Goal: Find specific page/section: Find specific page/section

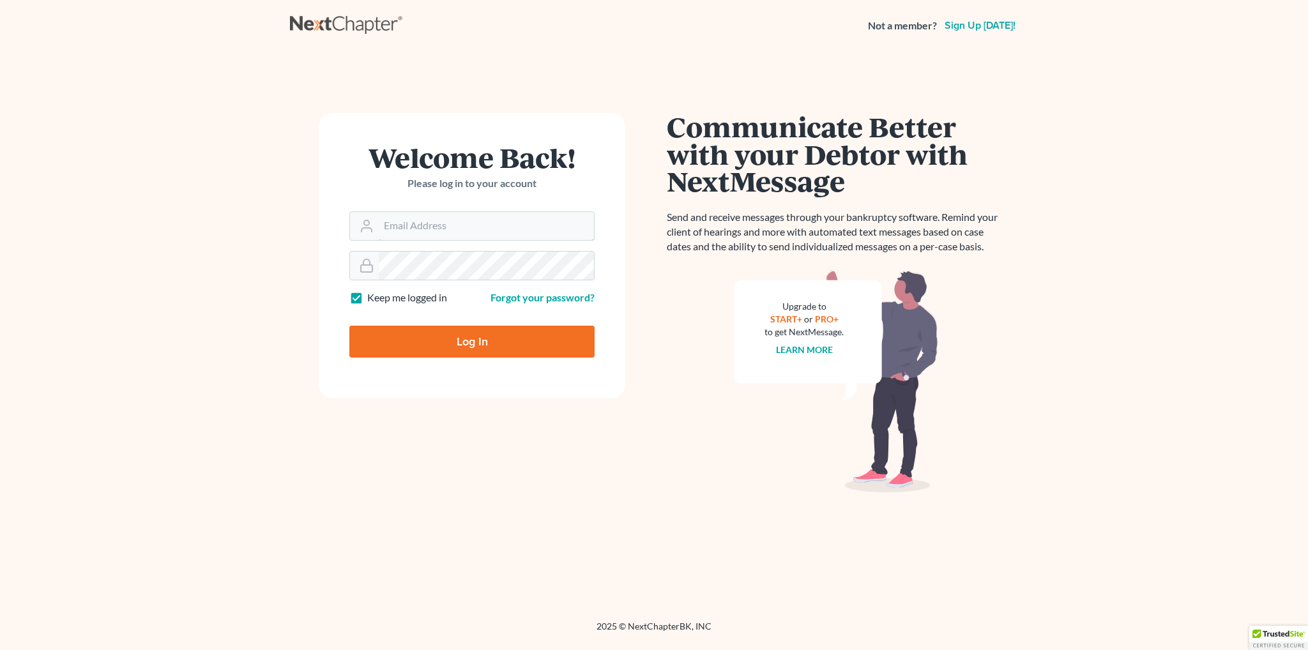
type input "[EMAIL_ADDRESS][DOMAIN_NAME]"
click at [382, 361] on form "Welcome Back! Please log in to your account Email Address bmccormack@saderlawfi…" at bounding box center [472, 255] width 307 height 285
click at [391, 352] on input "Log In" at bounding box center [471, 342] width 245 height 32
type input "Thinking..."
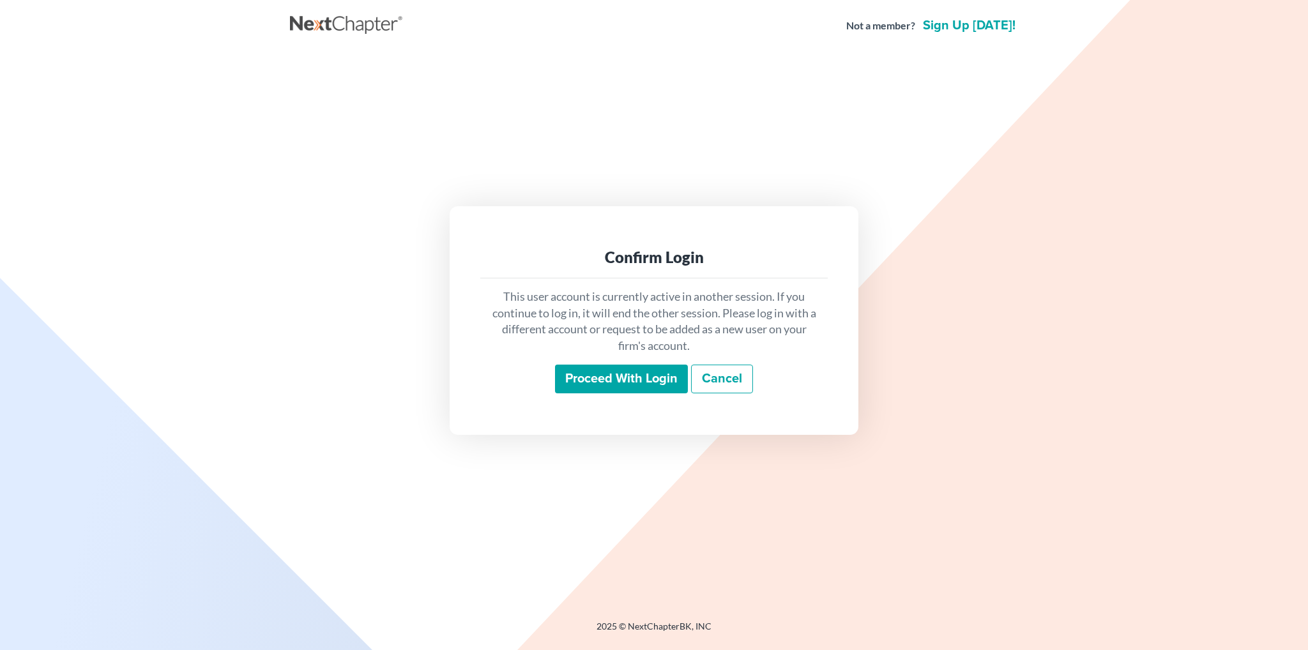
click at [576, 373] on input "Proceed with login" at bounding box center [621, 379] width 133 height 29
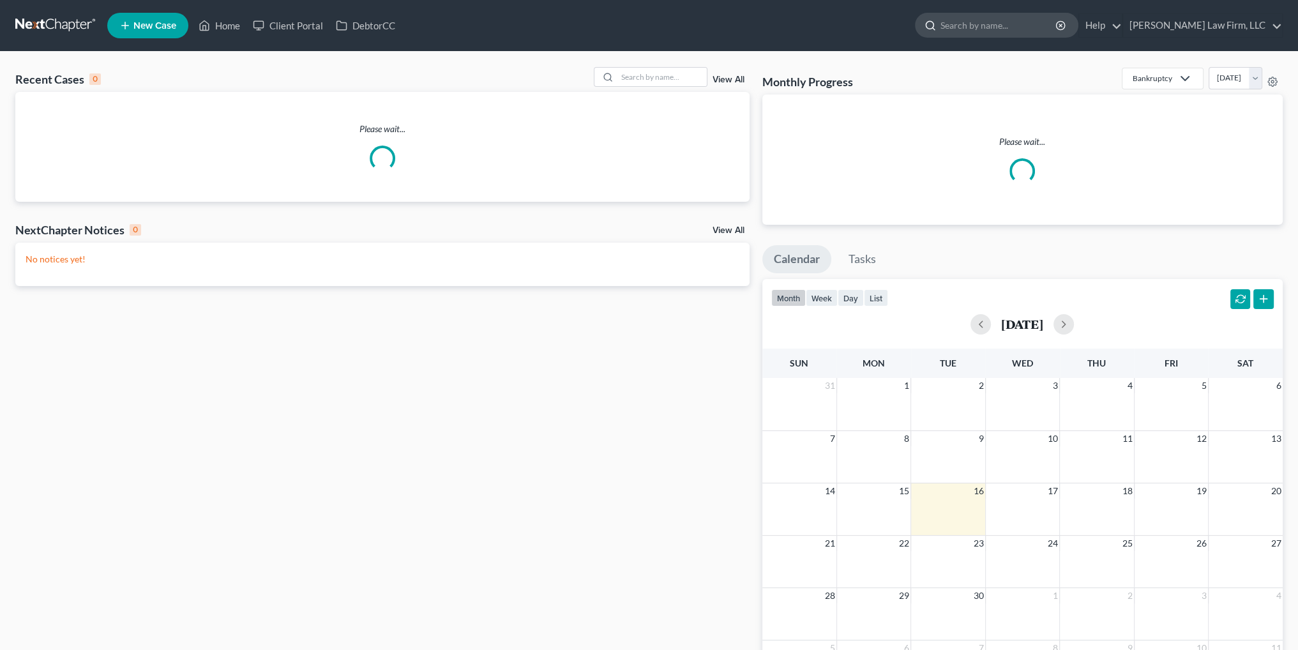
click at [1058, 27] on input "search" at bounding box center [999, 25] width 117 height 24
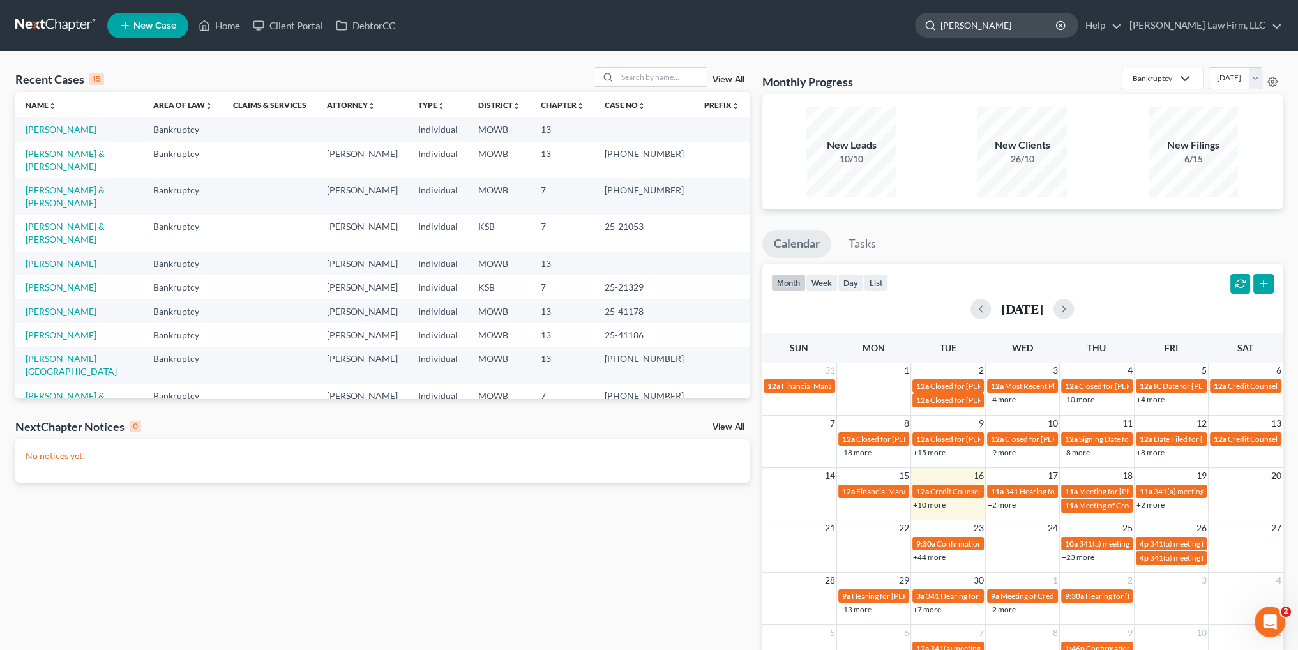
type input "Kates"
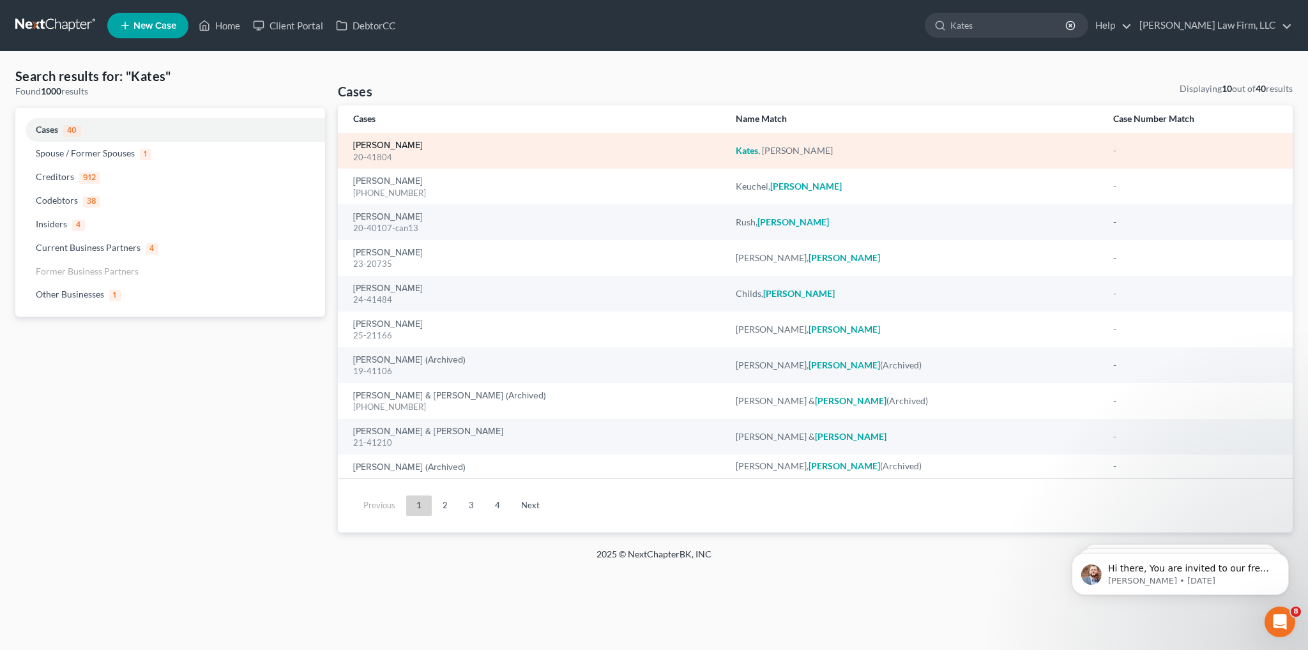
click at [370, 145] on link "Kates, Anthony" at bounding box center [388, 145] width 70 height 9
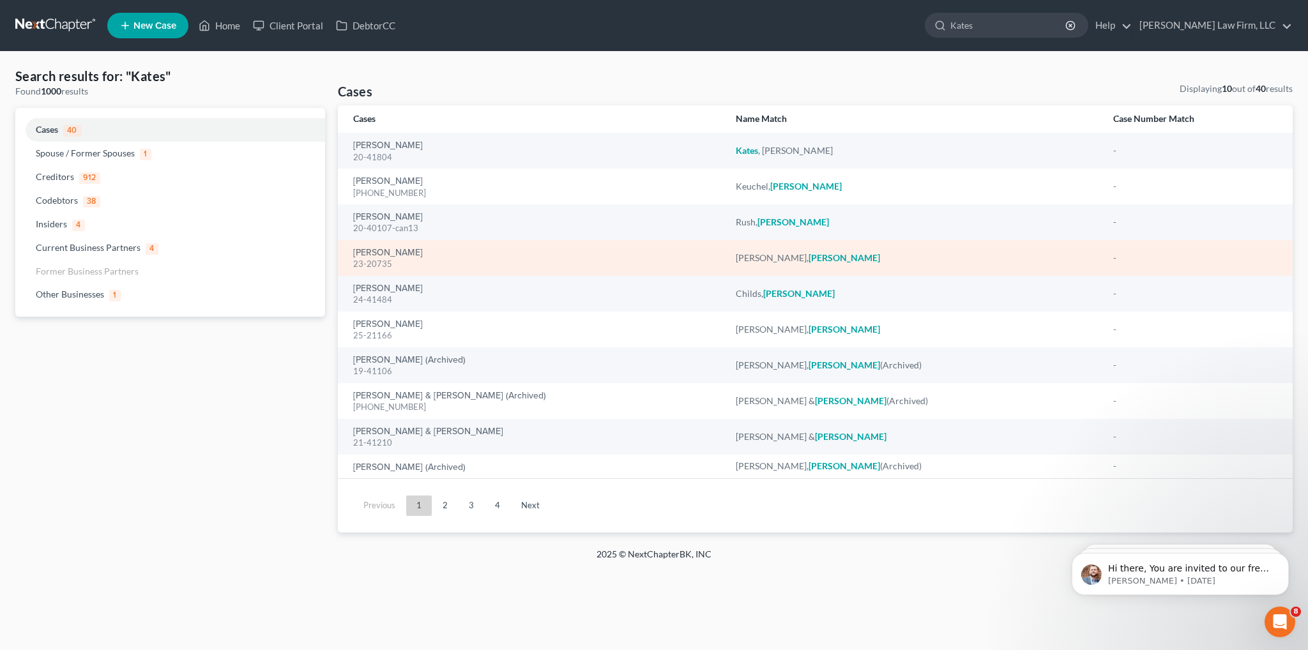
select select "6"
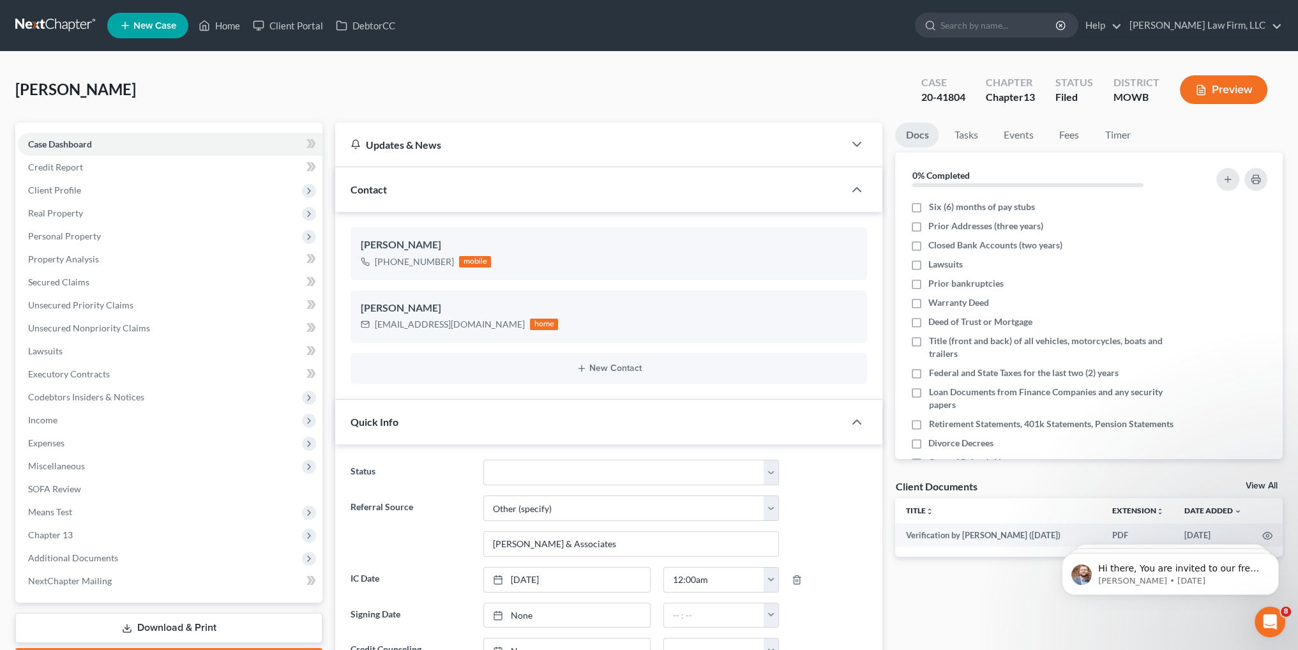
scroll to position [646, 0]
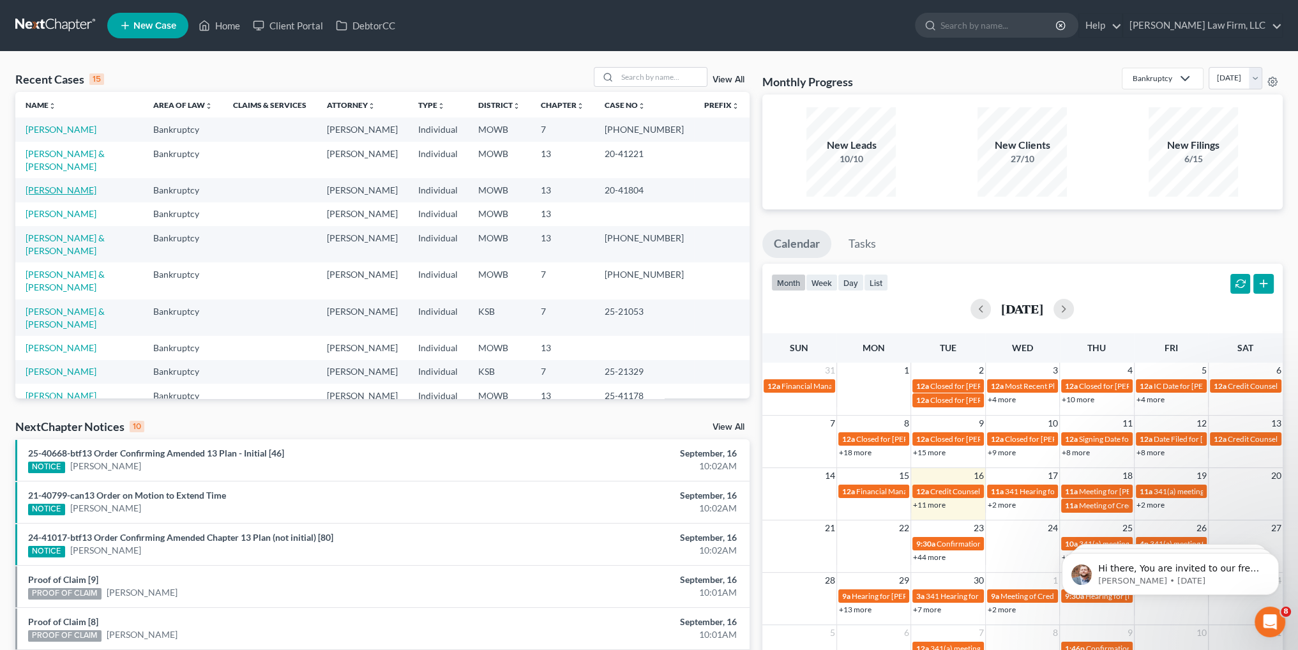
click at [49, 187] on link "[PERSON_NAME]" at bounding box center [61, 190] width 71 height 11
select select "6"
